Goal: Transaction & Acquisition: Purchase product/service

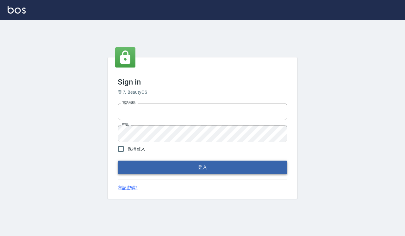
type input "0918733560"
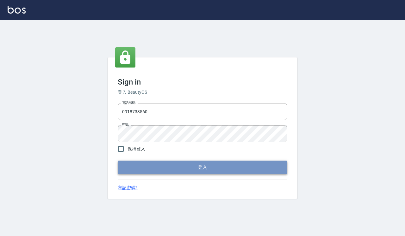
click at [183, 172] on button "登入" at bounding box center [202, 167] width 169 height 13
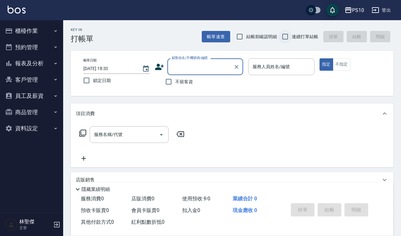
drag, startPoint x: 251, startPoint y: 37, endPoint x: 290, endPoint y: 31, distance: 39.6
click at [252, 37] on span "結帳前確認明細" at bounding box center [262, 37] width 31 height 7
click at [247, 37] on input "結帳前確認明細" at bounding box center [239, 36] width 13 height 13
checkbox input "true"
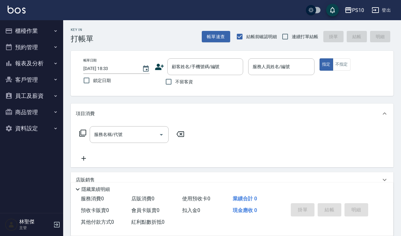
click at [316, 29] on div "Key In 打帳單 帳單速查 結帳前確認明細 連續打單結帳 掛單 結帳 明細" at bounding box center [228, 31] width 331 height 23
click at [290, 36] on input "連續打單結帳" at bounding box center [285, 36] width 13 height 13
checkbox input "true"
click at [181, 82] on span "不留客資" at bounding box center [184, 82] width 18 height 7
click at [175, 82] on input "不留客資" at bounding box center [168, 81] width 13 height 13
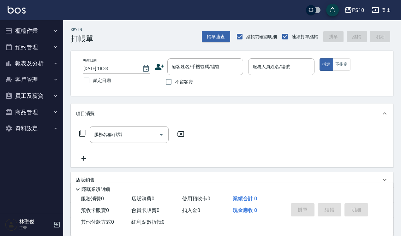
checkbox input "true"
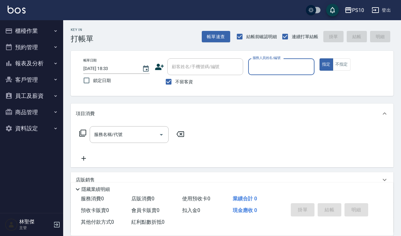
click at [278, 68] on input "服務人員姓名/編號" at bounding box center [281, 66] width 61 height 11
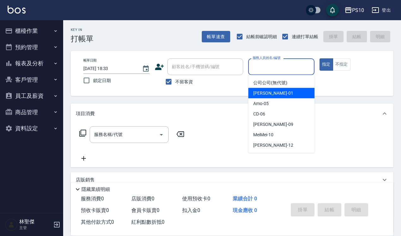
drag, startPoint x: 274, startPoint y: 91, endPoint x: 264, endPoint y: 95, distance: 10.8
click at [273, 92] on div "[PERSON_NAME] -01" at bounding box center [281, 93] width 66 height 10
type input "[PERSON_NAME]-01"
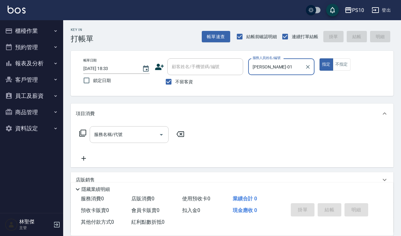
click at [135, 132] on input "服務名稱/代號" at bounding box center [125, 134] width 64 height 11
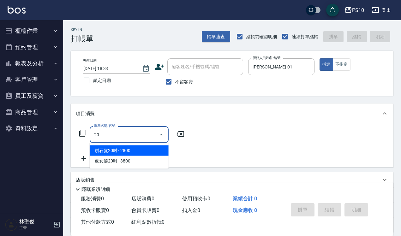
type input "2"
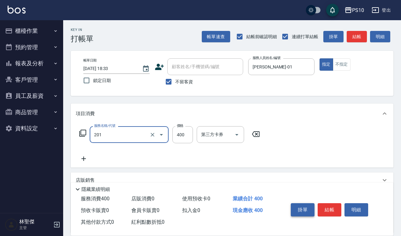
type input "剪髮(201)"
click at [314, 204] on button "掛單" at bounding box center [303, 210] width 24 height 13
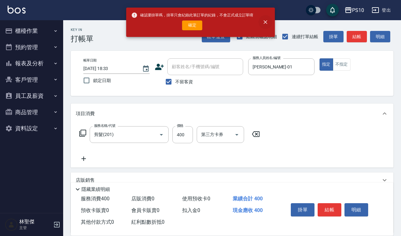
drag, startPoint x: 265, startPoint y: 21, endPoint x: 266, endPoint y: 24, distance: 3.4
click at [265, 21] on icon "close" at bounding box center [266, 23] width 4 height 4
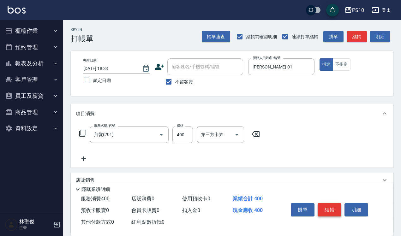
click at [331, 210] on button "結帳" at bounding box center [330, 210] width 24 height 13
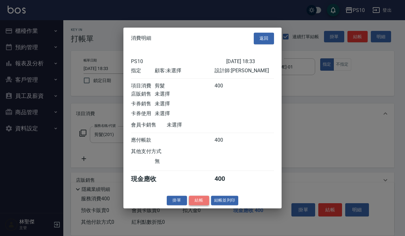
click at [201, 206] on button "結帳" at bounding box center [199, 201] width 20 height 10
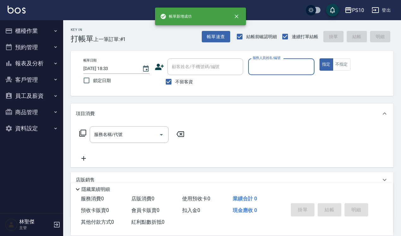
click at [280, 61] on input "服務人員姓名/編號" at bounding box center [281, 66] width 61 height 11
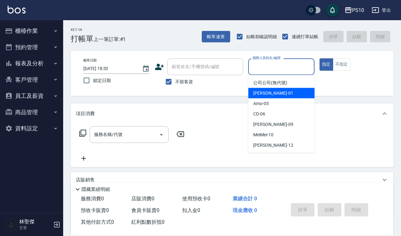
click at [277, 93] on div "[PERSON_NAME] -01" at bounding box center [281, 93] width 66 height 10
type input "[PERSON_NAME]-01"
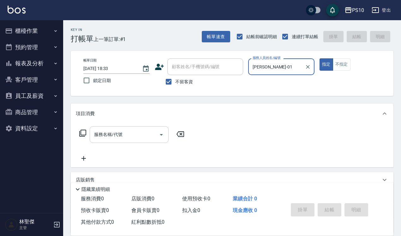
click at [150, 130] on input "服務名稱/代號" at bounding box center [125, 134] width 64 height 11
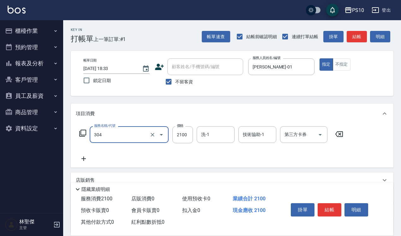
type input "離子燙短髮(304)"
type input "2500"
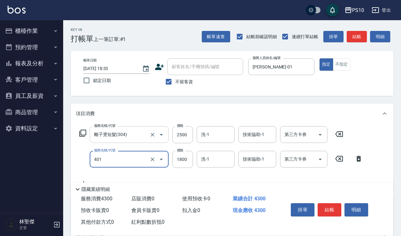
type input "染髮短髮(401)"
type input "2100"
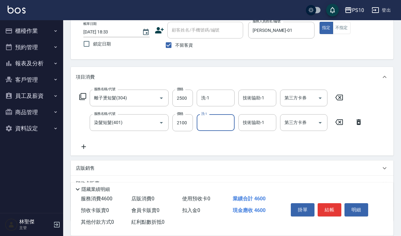
scroll to position [82, 0]
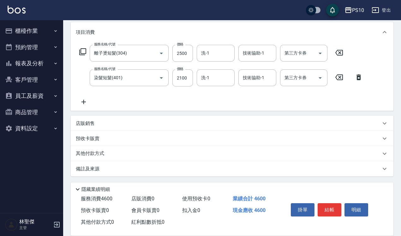
click at [101, 152] on p "其他付款方式" at bounding box center [92, 153] width 32 height 7
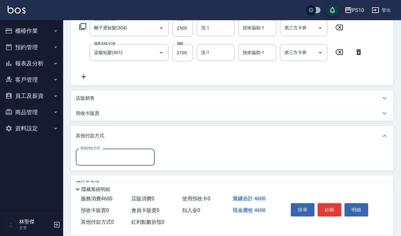
scroll to position [121, 0]
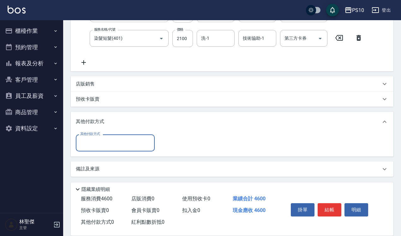
click at [125, 142] on input "其他付款方式" at bounding box center [115, 142] width 73 height 11
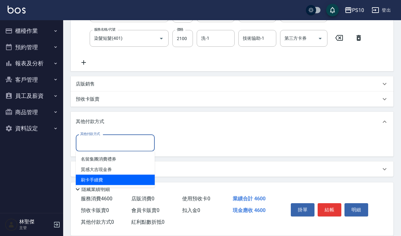
click at [118, 175] on span "刷卡手續費" at bounding box center [115, 180] width 79 height 10
type input "刷卡手續費"
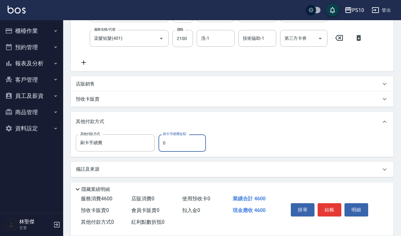
drag, startPoint x: 163, startPoint y: 144, endPoint x: 173, endPoint y: 145, distance: 10.2
click at [173, 145] on input "0" at bounding box center [182, 143] width 47 height 17
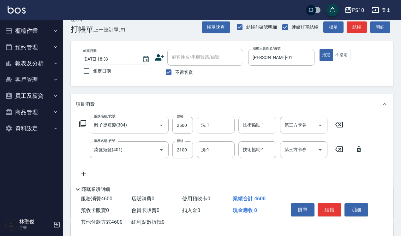
scroll to position [0, 0]
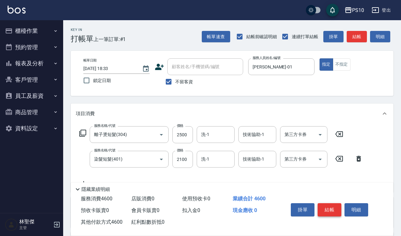
type input "4600"
click at [333, 204] on button "結帳" at bounding box center [330, 210] width 24 height 13
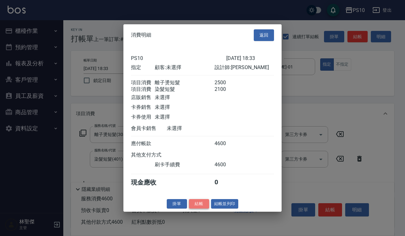
click at [205, 207] on button "結帳" at bounding box center [199, 204] width 20 height 10
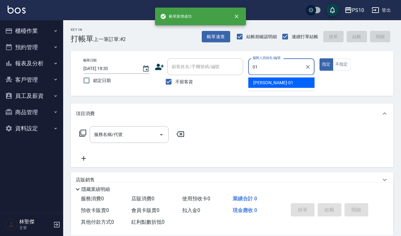
type input "[PERSON_NAME]-01"
type button "true"
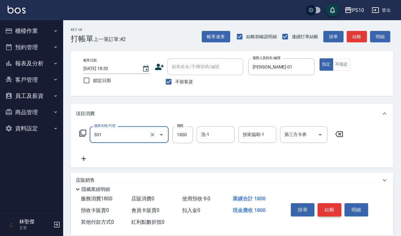
type input "冷燙短髮(301)"
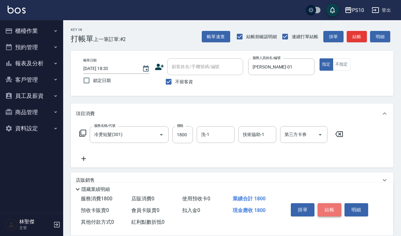
click at [326, 205] on button "結帳" at bounding box center [330, 210] width 24 height 13
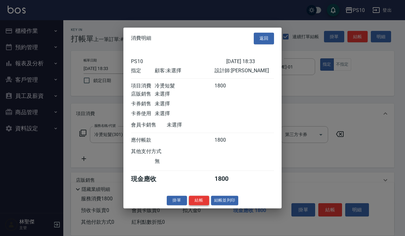
click at [202, 205] on button "結帳" at bounding box center [199, 201] width 20 height 10
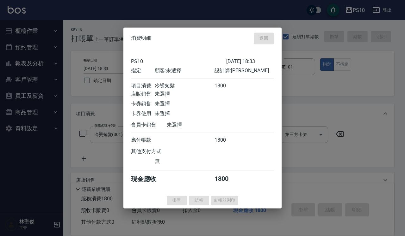
type input "[DATE] 18:34"
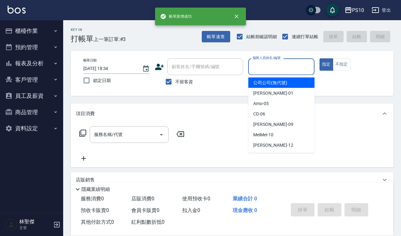
click at [276, 71] on input "服務人員姓名/編號" at bounding box center [281, 66] width 61 height 11
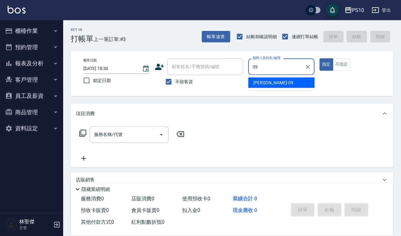
type input "[PERSON_NAME]-09"
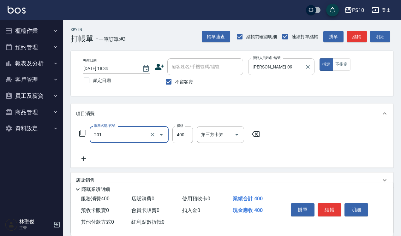
type input "剪髮(201)"
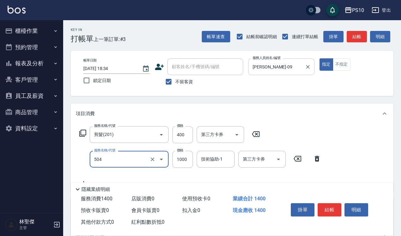
type input "OVC短髮(504)"
type input "900"
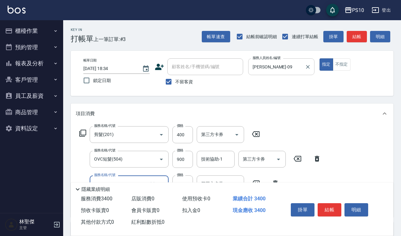
type input "染髮中髮(402)"
type input "2160"
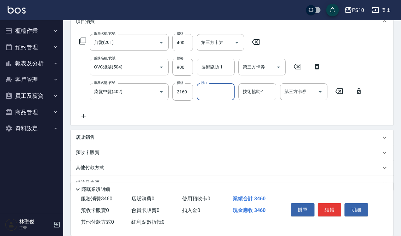
scroll to position [107, 0]
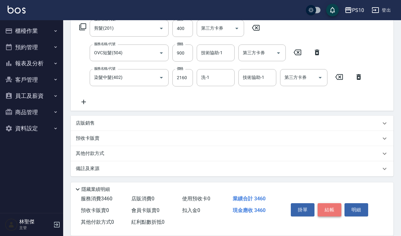
click at [332, 205] on button "結帳" at bounding box center [330, 210] width 24 height 13
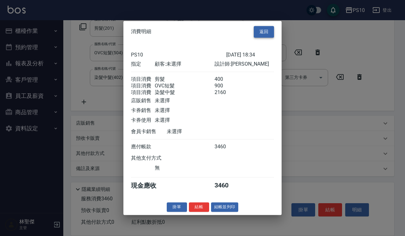
click at [263, 29] on button "返回" at bounding box center [263, 32] width 20 height 12
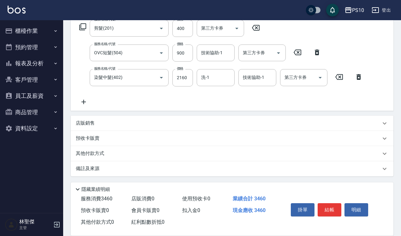
scroll to position [0, 0]
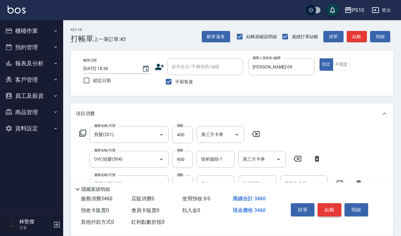
click at [329, 212] on button "結帳" at bounding box center [330, 210] width 24 height 13
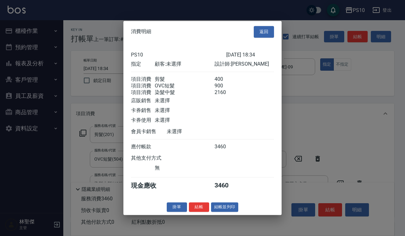
click at [203, 207] on div "消費明細 返回 PS10 [DATE] 18:34 指定 顧客: 未選擇 設計師: [PERSON_NAME] 項目消費 剪髮 400 項目消費 OVC短髮 …" at bounding box center [202, 118] width 158 height 194
click at [201, 212] on button "結帳" at bounding box center [199, 208] width 20 height 10
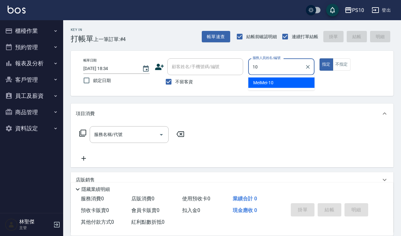
type input "MeiMei-10"
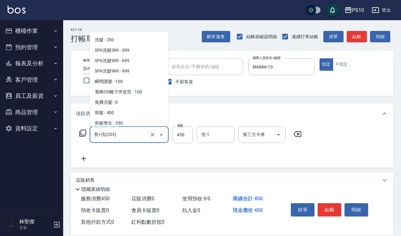
click at [127, 139] on input "剪+洗(203)" at bounding box center [121, 134] width 56 height 11
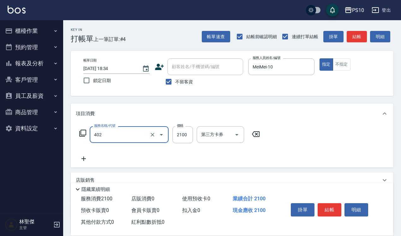
type input "染髮中髮(402)"
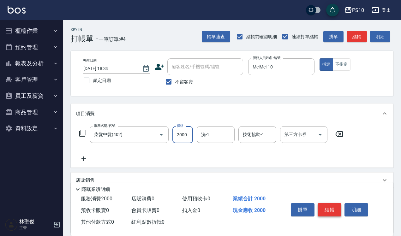
type input "2000"
drag, startPoint x: 331, startPoint y: 208, endPoint x: 314, endPoint y: 134, distance: 75.7
click at [328, 152] on div "Key In 打帳單 上一筆訂單:#4 帳單速查 結帳前確認明細 連續打單結帳 掛單 結帳 明細 帳單日期 [DATE] 18:34 鎖定日期 顧客姓名/手機…" at bounding box center [232, 157] width 338 height 274
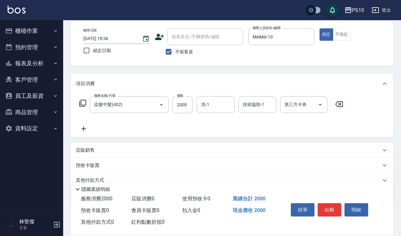
scroll to position [57, 0]
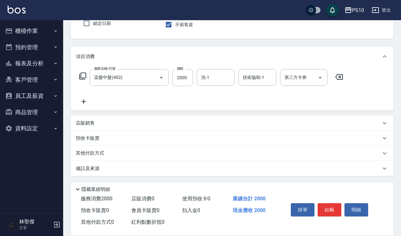
click at [131, 155] on div "其他付款方式" at bounding box center [228, 153] width 305 height 7
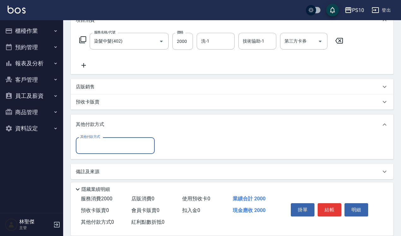
scroll to position [95, 0]
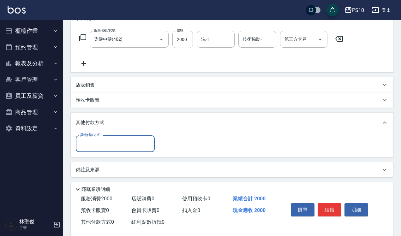
click at [112, 148] on input "其他付款方式" at bounding box center [115, 143] width 73 height 11
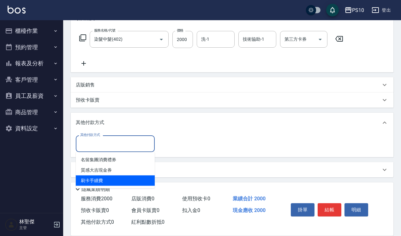
click at [111, 176] on span "刷卡手續費" at bounding box center [115, 181] width 79 height 10
type input "刷卡手續費"
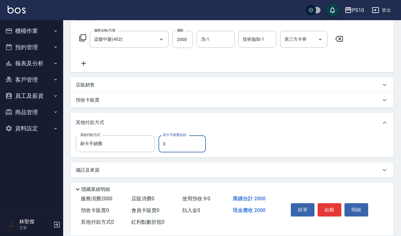
drag, startPoint x: 166, startPoint y: 143, endPoint x: 162, endPoint y: 143, distance: 4.4
click at [162, 143] on input "0" at bounding box center [182, 144] width 47 height 17
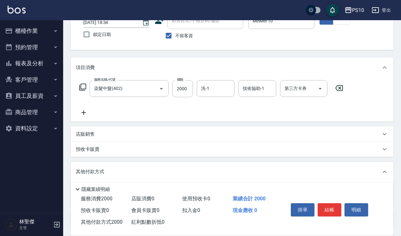
scroll to position [0, 0]
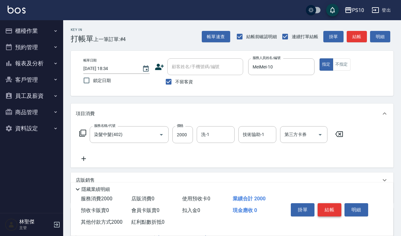
type input "2000"
click at [327, 204] on button "結帳" at bounding box center [330, 210] width 24 height 13
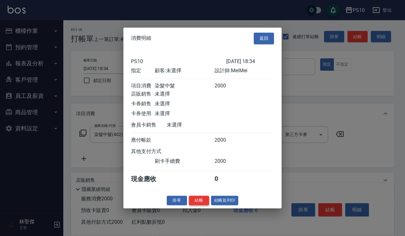
click at [196, 203] on button "結帳" at bounding box center [199, 201] width 20 height 10
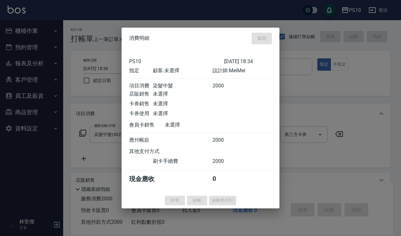
type input "[DATE] 18:35"
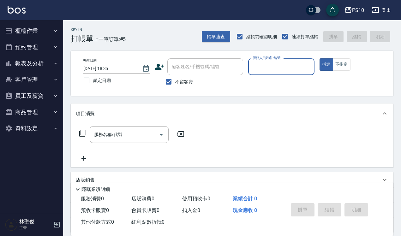
click at [27, 28] on button "櫃檯作業" at bounding box center [32, 31] width 58 height 16
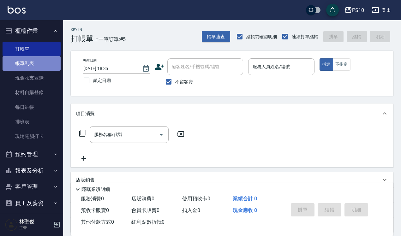
click at [39, 61] on link "帳單列表" at bounding box center [32, 63] width 58 height 15
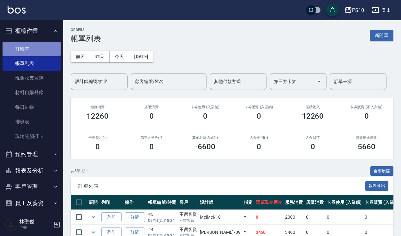
click at [38, 54] on link "打帳單" at bounding box center [32, 49] width 58 height 15
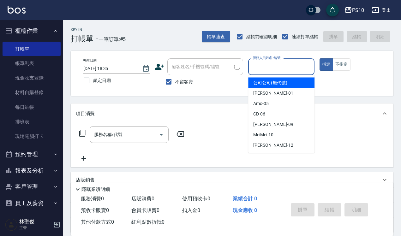
click at [285, 65] on input "服務人員姓名/編號" at bounding box center [281, 66] width 61 height 11
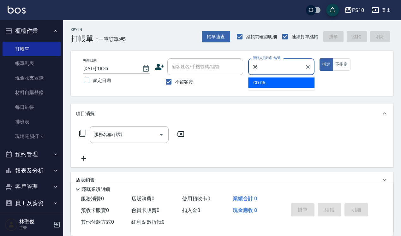
type input "CD-06"
type button "true"
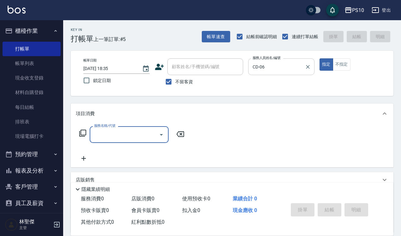
type input "2"
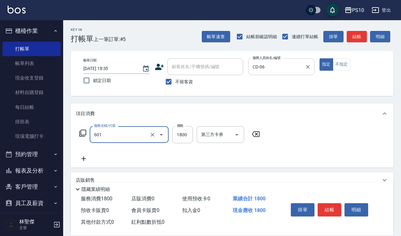
type input "醫學頭皮(601)"
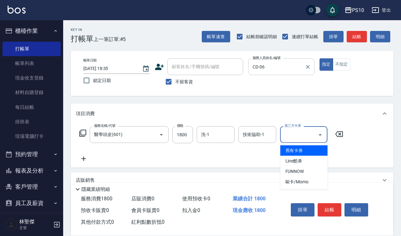
type input "舊有卡券"
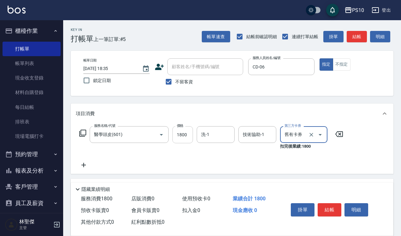
click at [192, 136] on input "1800" at bounding box center [183, 134] width 21 height 17
type input "1440"
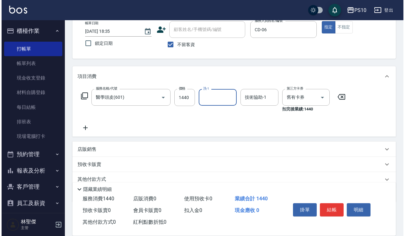
scroll to position [64, 0]
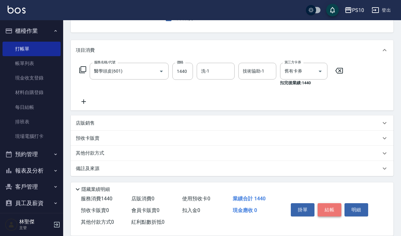
click at [330, 207] on button "結帳" at bounding box center [330, 210] width 24 height 13
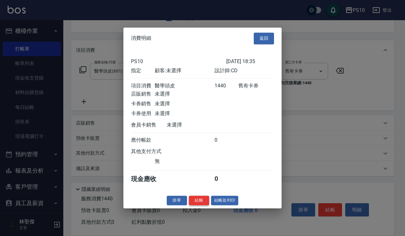
click at [201, 206] on button "結帳" at bounding box center [199, 201] width 20 height 10
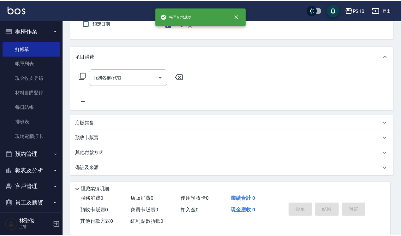
scroll to position [57, 0]
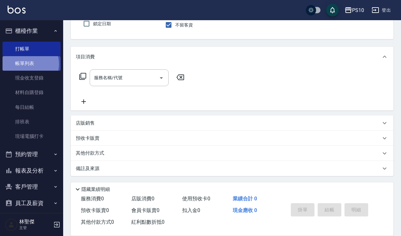
click at [29, 64] on link "帳單列表" at bounding box center [32, 63] width 58 height 15
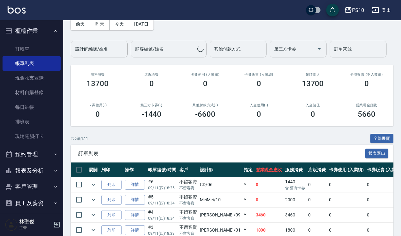
scroll to position [96, 0]
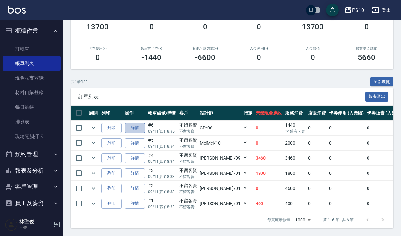
click at [139, 123] on link "詳情" at bounding box center [135, 128] width 20 height 10
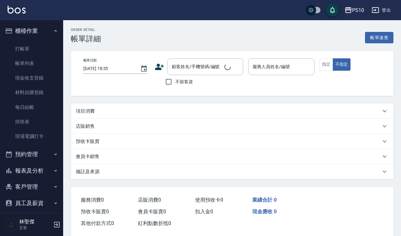
checkbox input "true"
type input "CD-06"
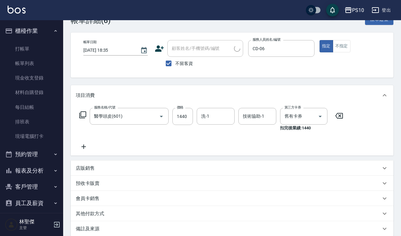
type input "醫學頭皮(601)"
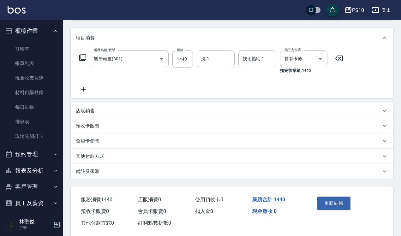
scroll to position [86, 0]
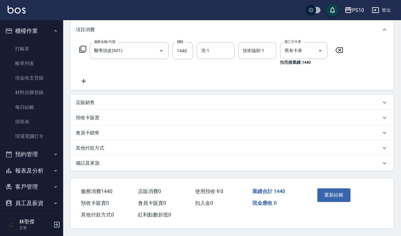
click at [101, 103] on div "店販銷售" at bounding box center [228, 103] width 305 height 7
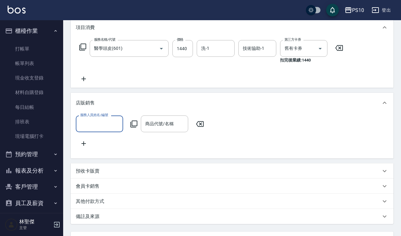
scroll to position [0, 0]
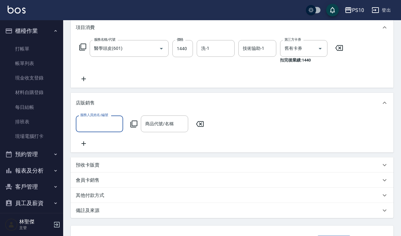
click at [96, 125] on input "服務人員姓名/編號" at bounding box center [100, 124] width 42 height 11
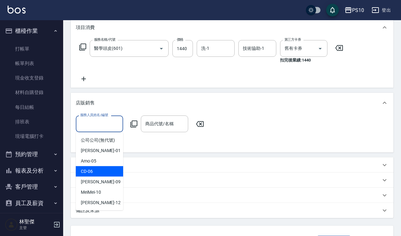
click at [99, 168] on div "CD -06" at bounding box center [99, 172] width 47 height 10
type input "CD-06"
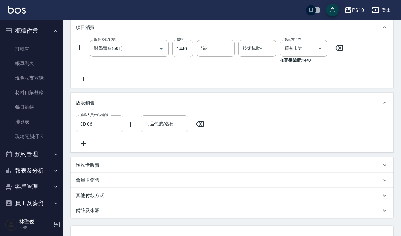
click at [134, 122] on icon at bounding box center [134, 124] width 8 height 8
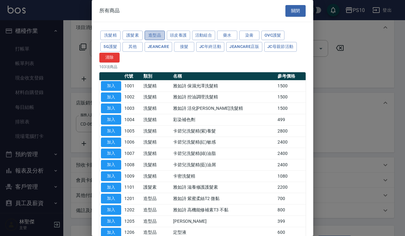
click at [149, 34] on button "造型品" at bounding box center [154, 36] width 20 height 10
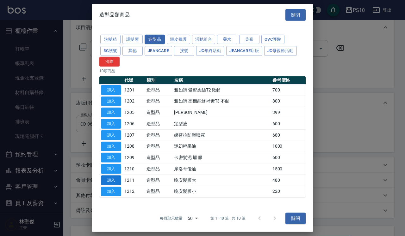
click at [113, 181] on button "加入" at bounding box center [111, 181] width 20 height 10
type input "晚安髮膜大"
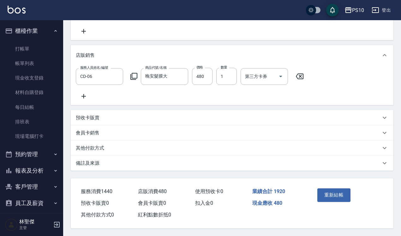
scroll to position [142, 0]
click at [334, 190] on button "重新結帳" at bounding box center [335, 195] width 34 height 13
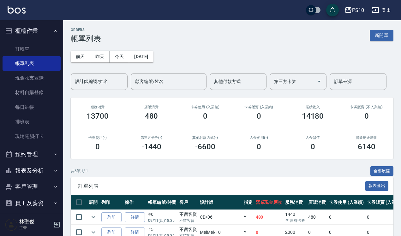
drag, startPoint x: 145, startPoint y: 216, endPoint x: 148, endPoint y: 213, distance: 3.4
click at [147, 214] on tr "列印 詳情 #6 09/11 (四) 18:35 不留客資 不留客資 CD /06 Y 480 1440 含 舊有卡券 480 0 0 1920 0 0 -1…" at bounding box center [344, 217] width 546 height 15
click at [143, 217] on link "詳情" at bounding box center [135, 218] width 20 height 10
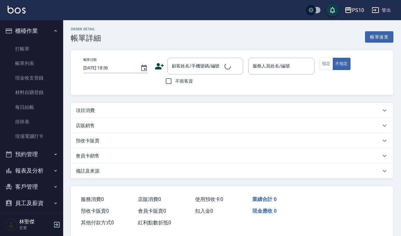
type input "[DATE] 18:35"
checkbox input "true"
type input "CD-06"
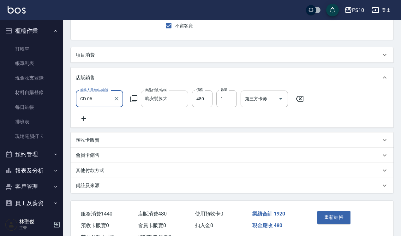
scroll to position [58, 0]
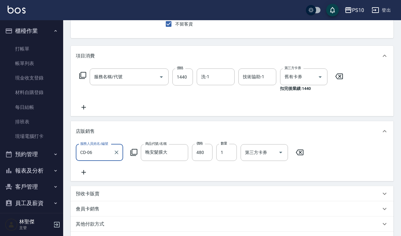
type input "醫學頭皮(601)"
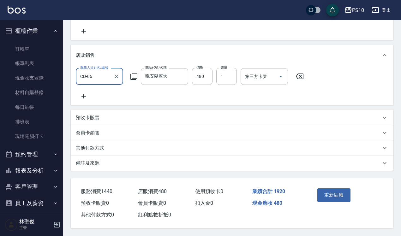
click at [99, 146] on p "其他付款方式" at bounding box center [90, 148] width 28 height 7
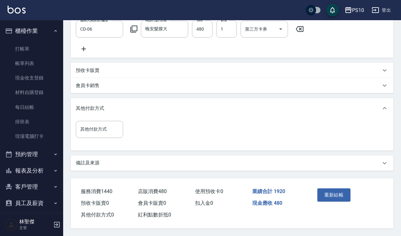
scroll to position [189, 0]
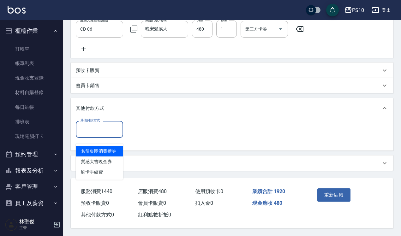
click at [103, 127] on input "其他付款方式" at bounding box center [100, 129] width 42 height 11
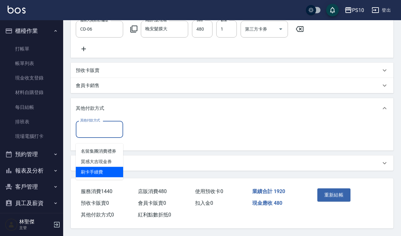
click at [108, 167] on span "刷卡手續費" at bounding box center [99, 172] width 47 height 10
type input "刷卡手續費"
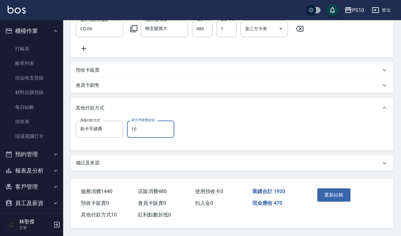
drag, startPoint x: 133, startPoint y: 128, endPoint x: 131, endPoint y: 125, distance: 3.6
click at [131, 125] on input "10" at bounding box center [150, 129] width 47 height 17
type input "480"
click at [334, 191] on button "重新結帳" at bounding box center [335, 195] width 34 height 13
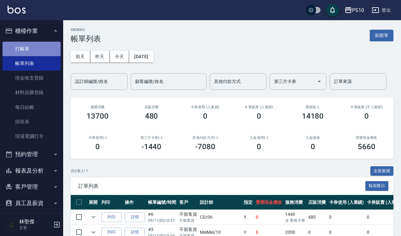
click at [47, 53] on link "打帳單" at bounding box center [32, 49] width 58 height 15
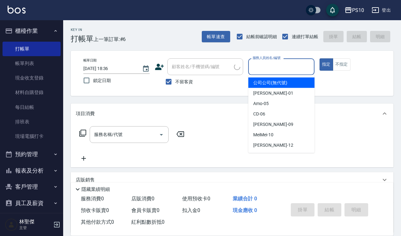
click at [278, 70] on input "服務人員姓名/編號" at bounding box center [281, 66] width 61 height 11
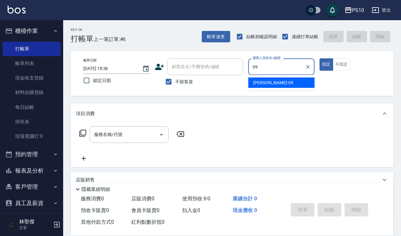
type input "[PERSON_NAME]-09"
type button "true"
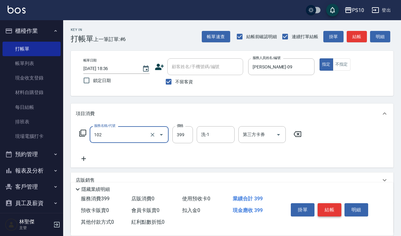
type input "SPA洗髮399(102)"
click at [326, 206] on button "結帳" at bounding box center [330, 210] width 24 height 13
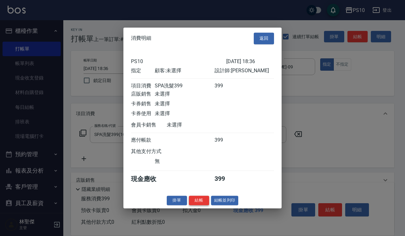
click at [193, 205] on button "結帳" at bounding box center [199, 201] width 20 height 10
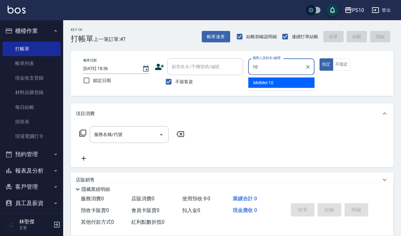
type input "MeiMei-10"
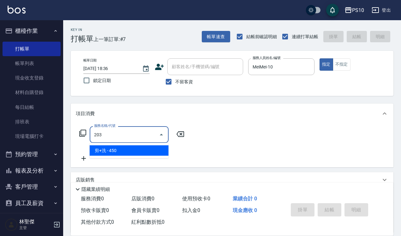
type input "剪+洗(203)"
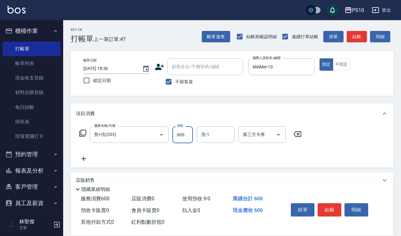
type input "600"
click at [343, 67] on button "不指定" at bounding box center [342, 64] width 18 height 12
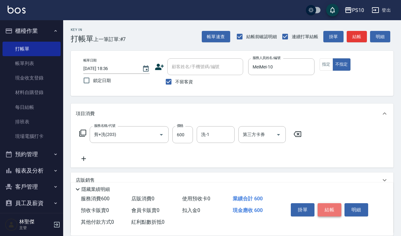
click at [330, 204] on button "結帳" at bounding box center [330, 210] width 24 height 13
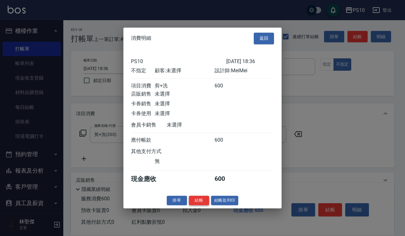
click at [203, 203] on button "結帳" at bounding box center [199, 201] width 20 height 10
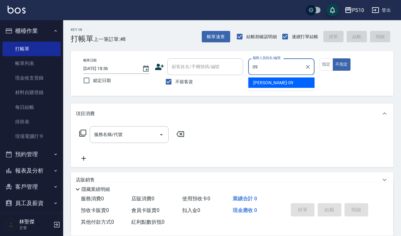
type input "[PERSON_NAME]-09"
type button "false"
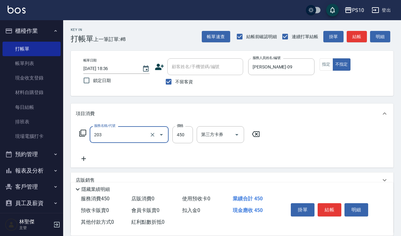
type input "剪+洗(203)"
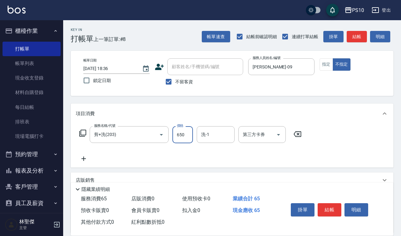
type input "650"
click at [326, 69] on button "指定" at bounding box center [327, 64] width 14 height 12
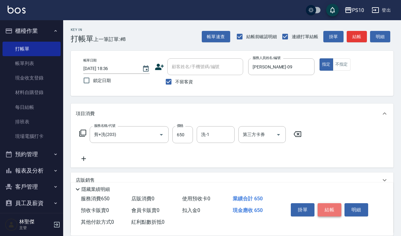
click at [327, 206] on button "結帳" at bounding box center [330, 210] width 24 height 13
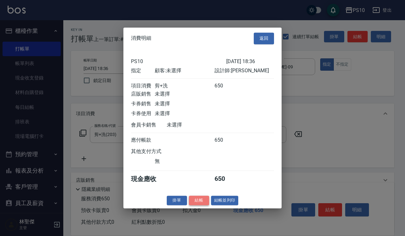
click at [199, 203] on button "結帳" at bounding box center [199, 201] width 20 height 10
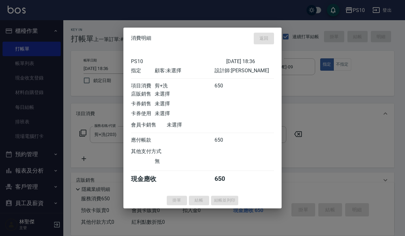
type input "[DATE] 18:37"
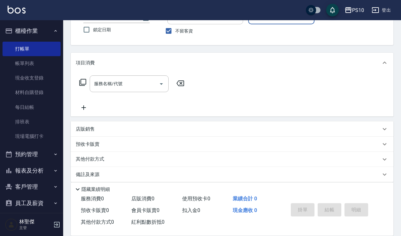
scroll to position [57, 0]
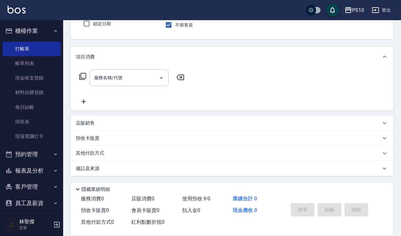
click at [307, 83] on div "服務名稱/代號 服務名稱/代號" at bounding box center [232, 89] width 323 height 44
drag, startPoint x: 309, startPoint y: 83, endPoint x: 343, endPoint y: 66, distance: 38.0
click at [343, 66] on div "項目消費" at bounding box center [232, 57] width 323 height 20
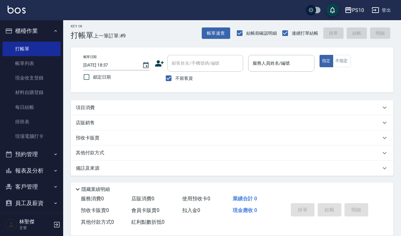
scroll to position [3, 0]
click at [295, 63] on input "服務人員姓名/編號" at bounding box center [281, 63] width 61 height 11
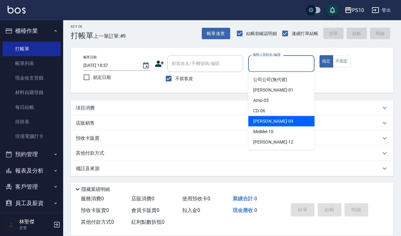
click at [280, 119] on div "[PERSON_NAME] -09" at bounding box center [281, 121] width 66 height 10
type input "[PERSON_NAME]-09"
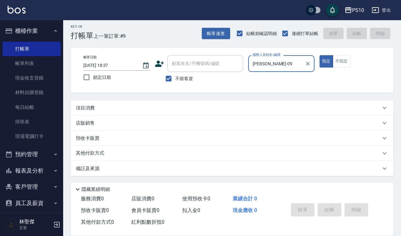
drag, startPoint x: 214, startPoint y: 108, endPoint x: 194, endPoint y: 111, distance: 19.5
click at [213, 107] on div "項目消費" at bounding box center [228, 108] width 305 height 7
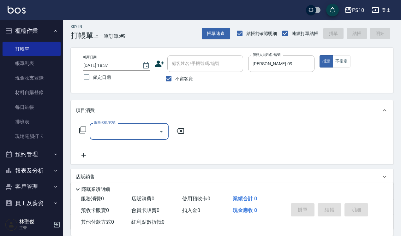
scroll to position [0, 0]
click at [119, 125] on div "服務名稱/代號" at bounding box center [129, 131] width 79 height 17
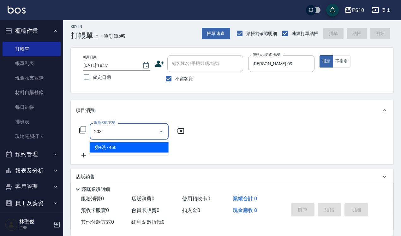
type input "剪+洗(203)"
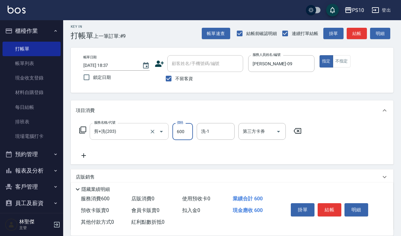
type input "600"
click at [330, 206] on button "結帳" at bounding box center [330, 210] width 24 height 13
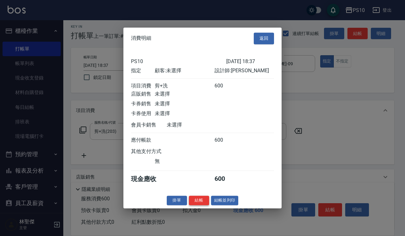
click at [195, 205] on button "結帳" at bounding box center [199, 201] width 20 height 10
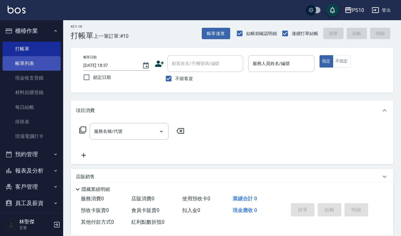
click at [21, 66] on link "帳單列表" at bounding box center [32, 63] width 58 height 15
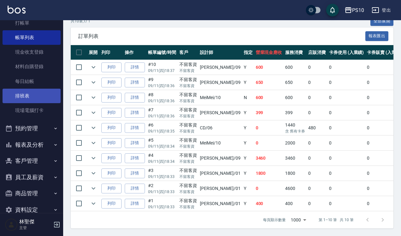
scroll to position [38, 0]
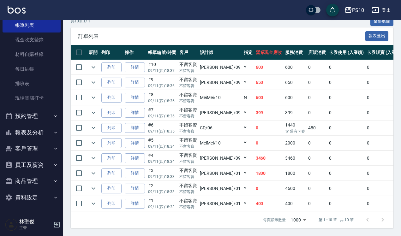
click at [33, 135] on button "報表及分析" at bounding box center [32, 133] width 58 height 16
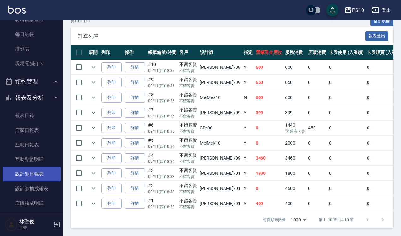
scroll to position [117, 0]
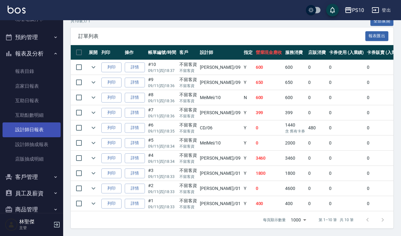
click at [36, 129] on link "設計師日報表" at bounding box center [32, 130] width 58 height 15
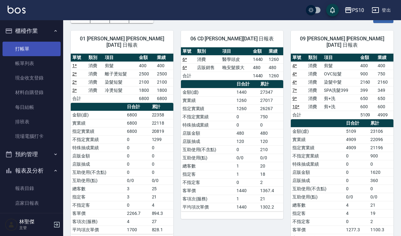
click at [44, 50] on link "打帳單" at bounding box center [32, 49] width 58 height 15
